Goal: Task Accomplishment & Management: Use online tool/utility

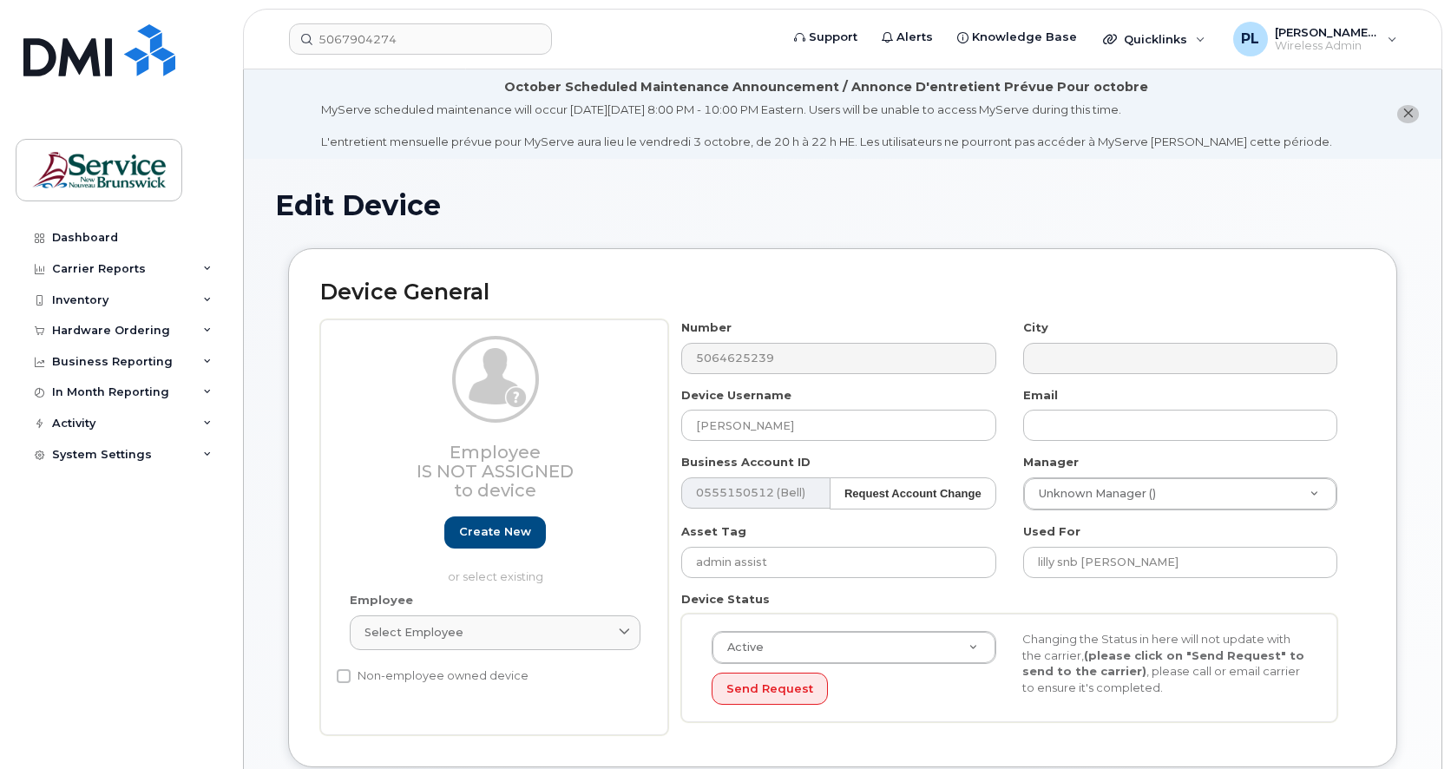
select select "34535611"
drag, startPoint x: 264, startPoint y: 533, endPoint x: 453, endPoint y: 113, distance: 460.5
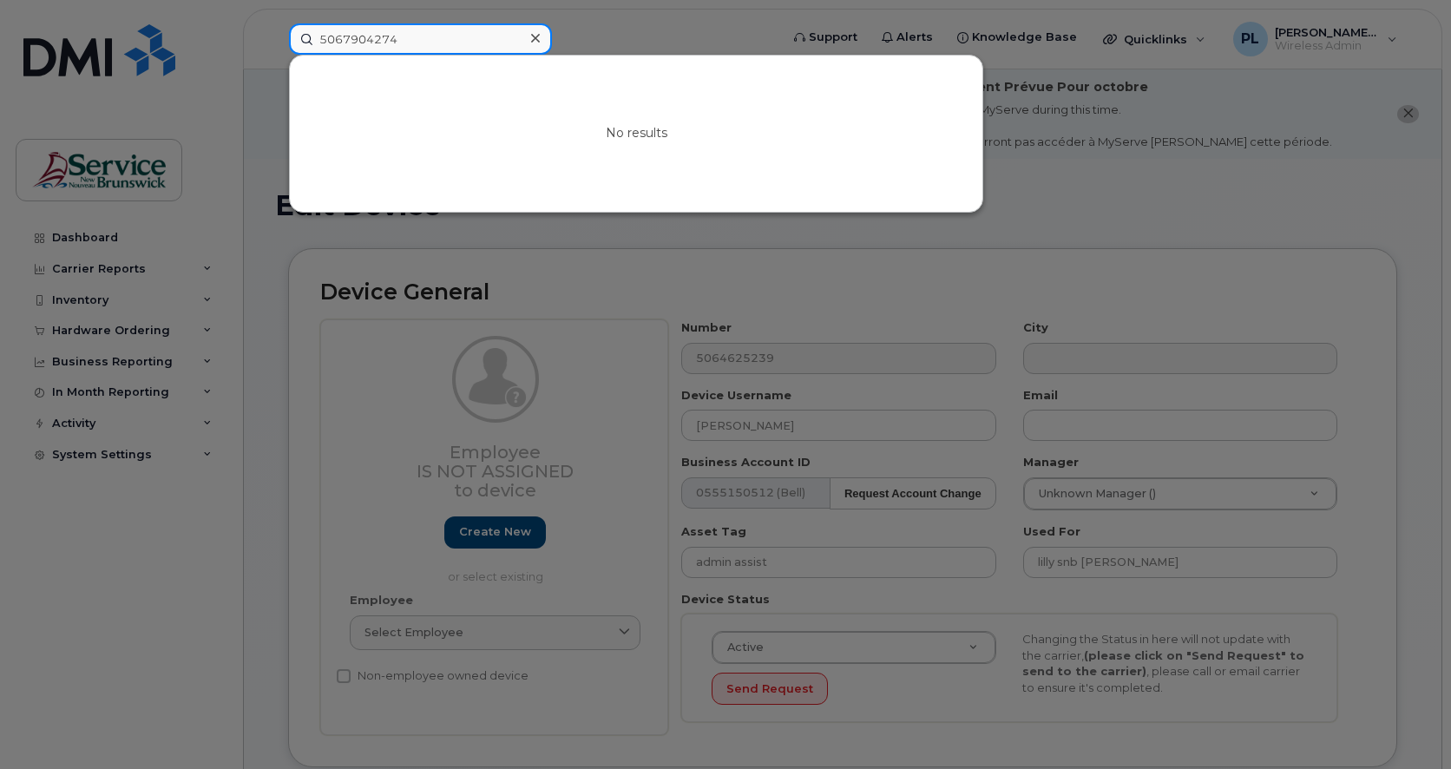
click at [420, 37] on input "5067904274" at bounding box center [420, 38] width 263 height 31
click at [419, 38] on input "5067904274" at bounding box center [420, 38] width 263 height 31
paste input "2593185"
type input "5062593185"
click at [492, 253] on div at bounding box center [725, 384] width 1451 height 769
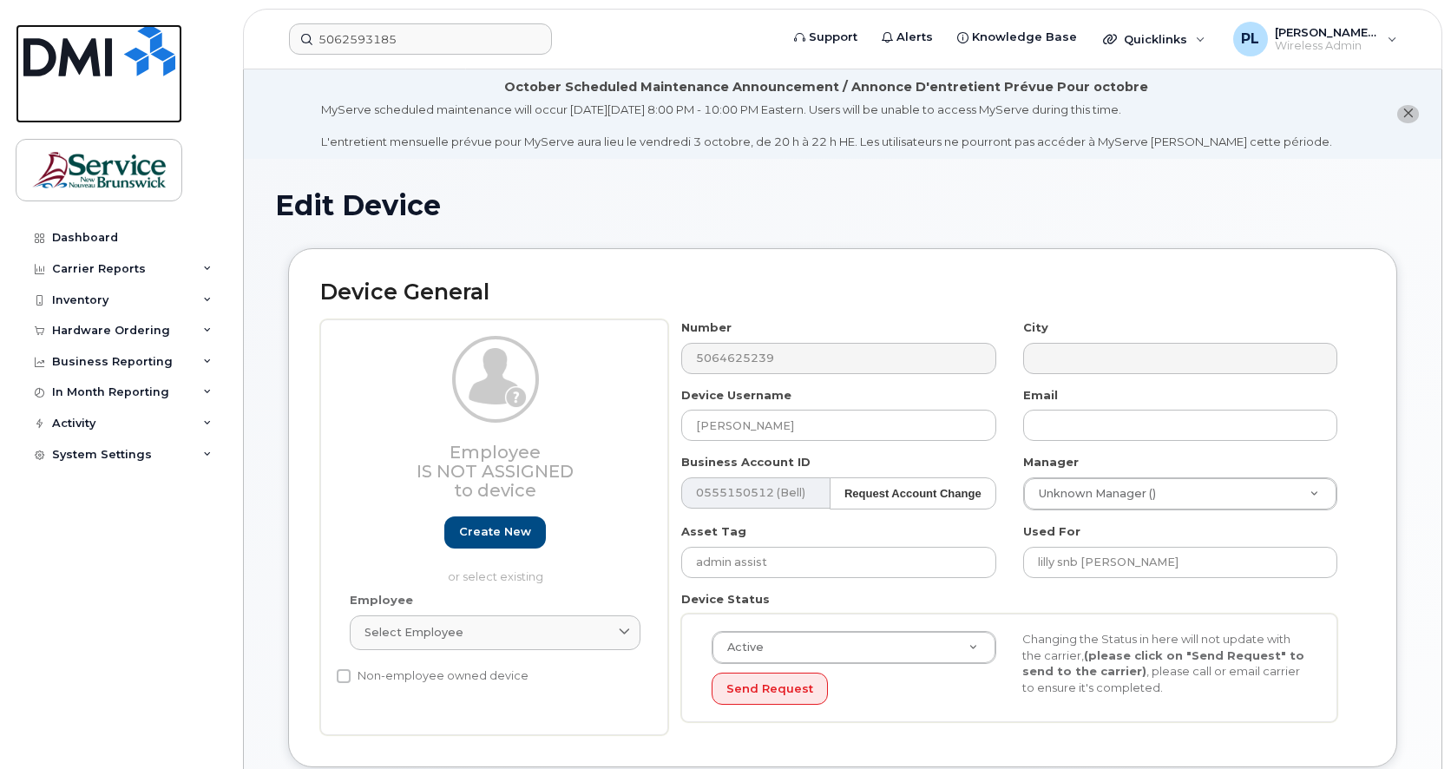
click at [155, 70] on img at bounding box center [99, 50] width 152 height 52
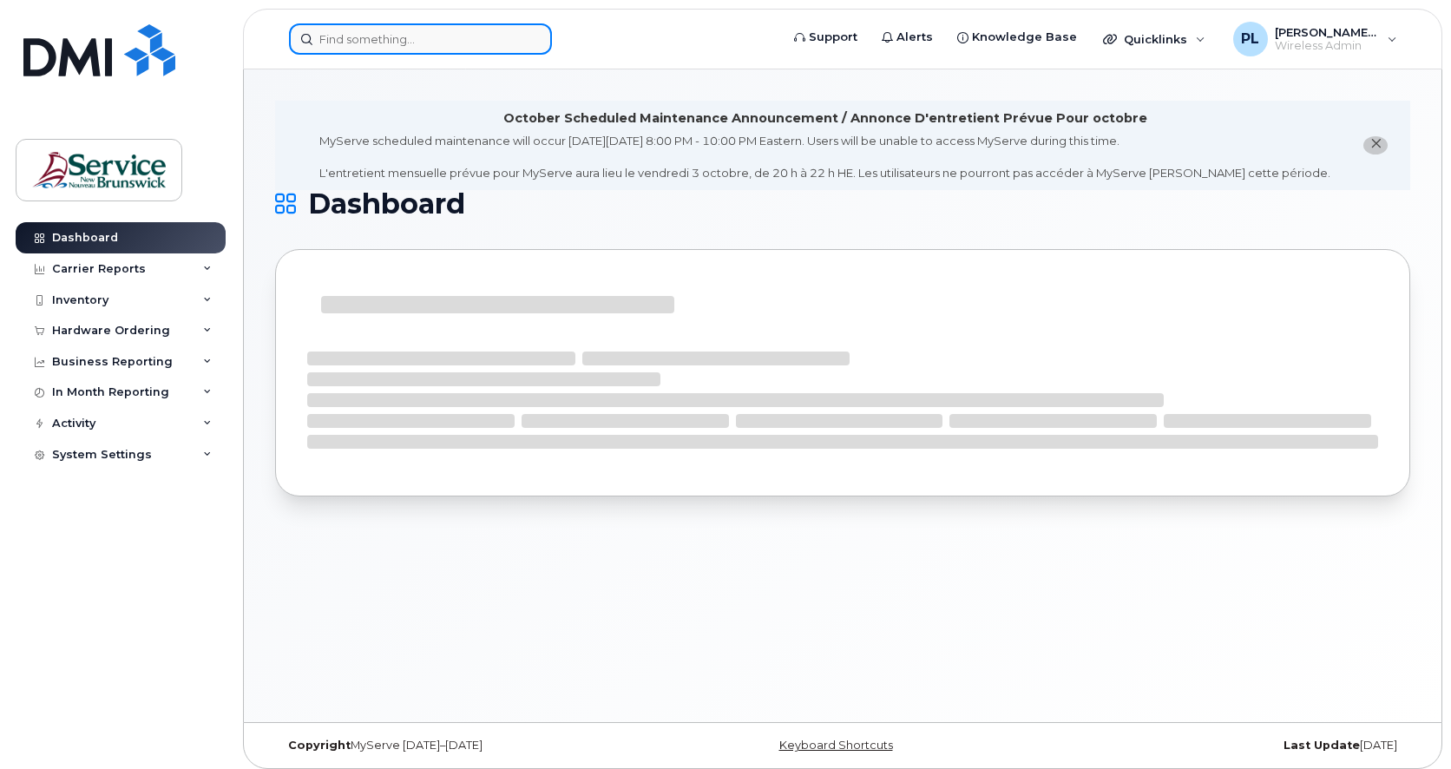
click at [401, 39] on input at bounding box center [420, 38] width 263 height 31
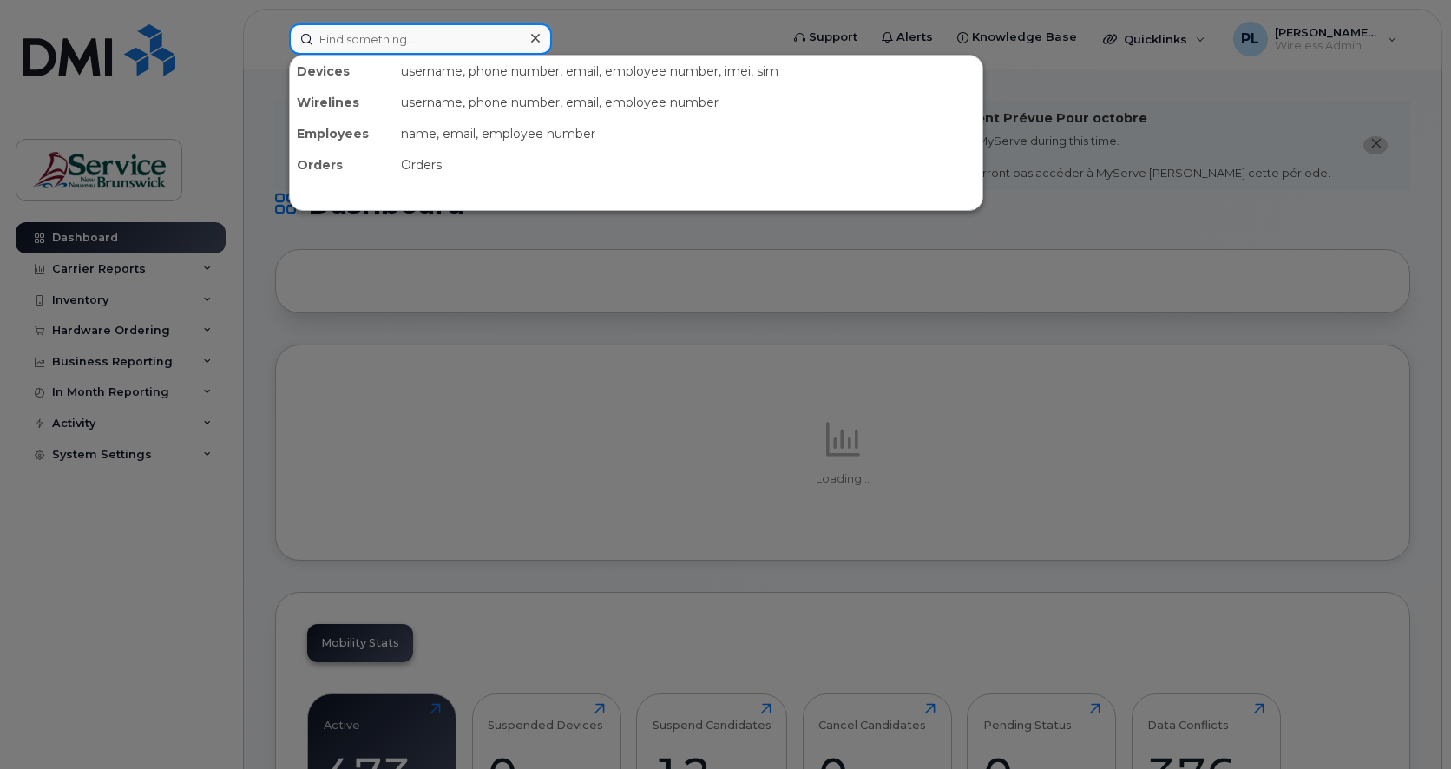
paste input "5062593185"
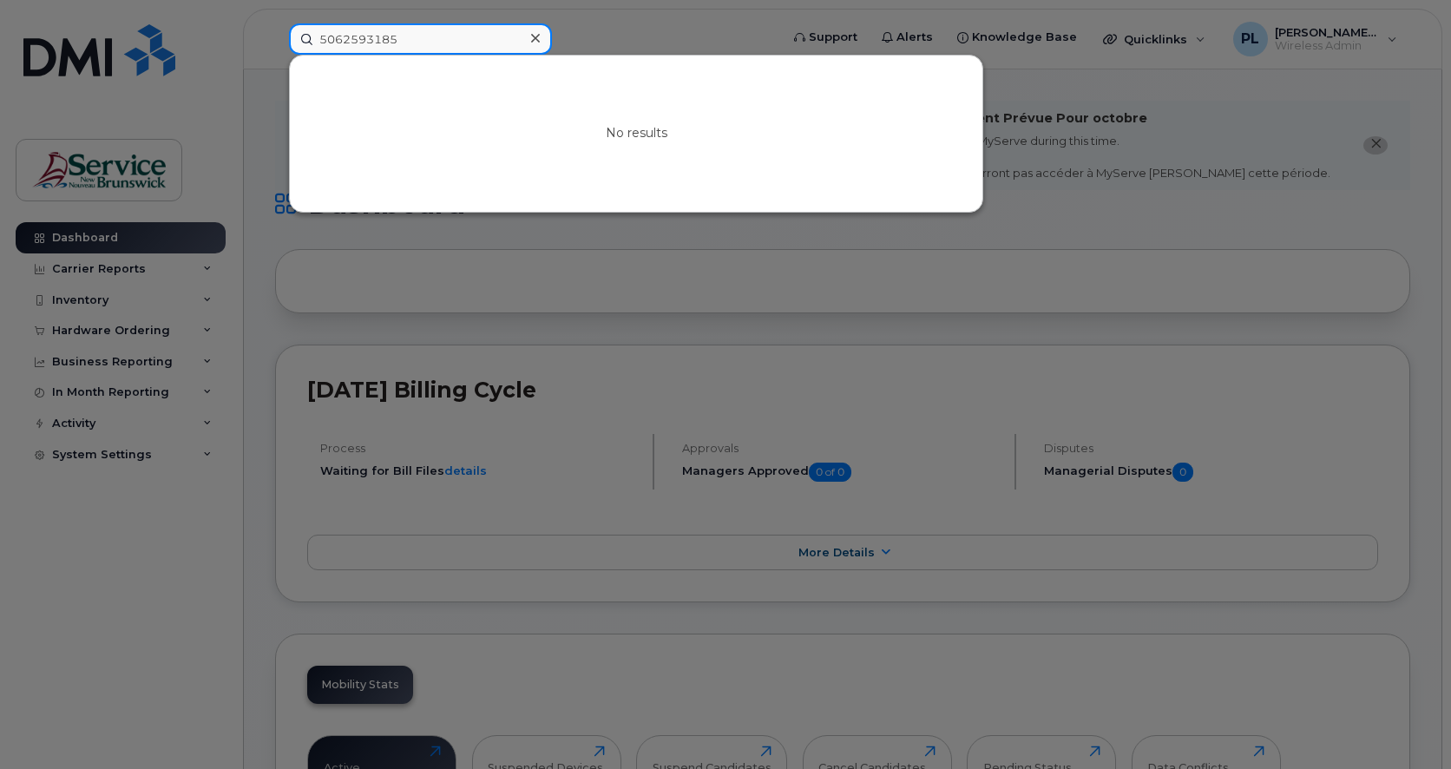
type input "5062593185"
click at [602, 254] on div at bounding box center [725, 384] width 1451 height 769
